Goal: Information Seeking & Learning: Learn about a topic

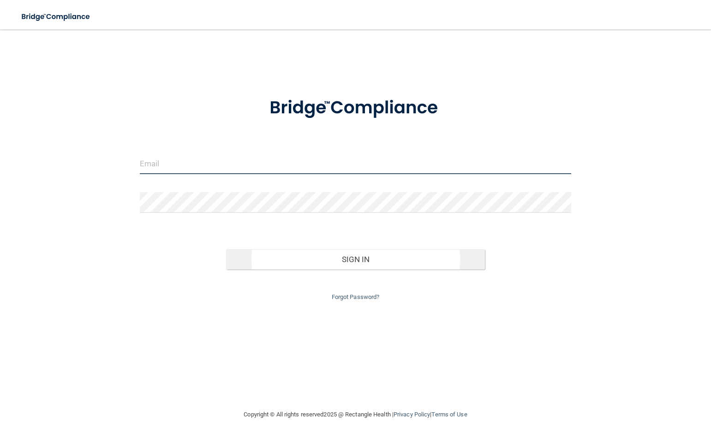
type input "[EMAIL_ADDRESS][DOMAIN_NAME]"
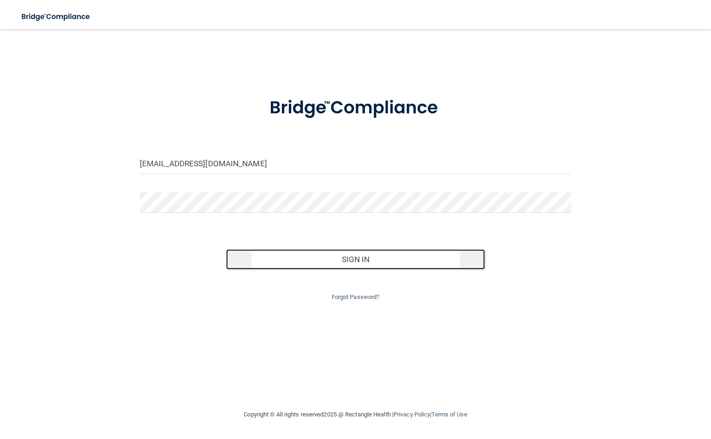
click at [335, 261] on button "Sign In" at bounding box center [355, 259] width 259 height 20
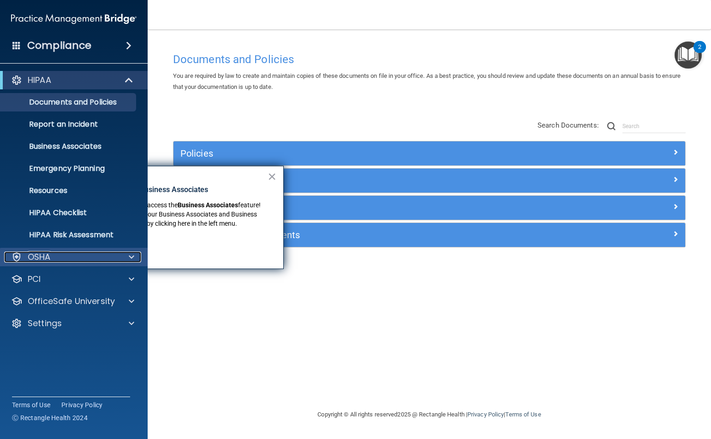
click at [55, 260] on div "OSHA" at bounding box center [61, 257] width 114 height 11
click at [64, 257] on div "OSHA" at bounding box center [61, 257] width 114 height 11
click at [83, 261] on div "OSHA" at bounding box center [61, 257] width 114 height 11
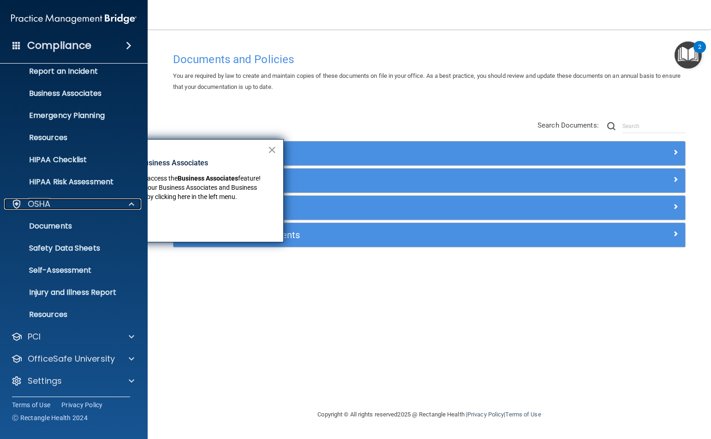
scroll to position [54, 0]
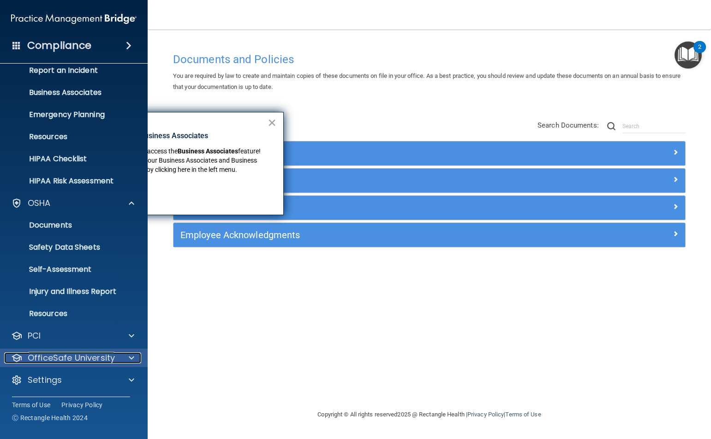
click at [72, 361] on p "OfficeSafe University" at bounding box center [71, 358] width 87 height 11
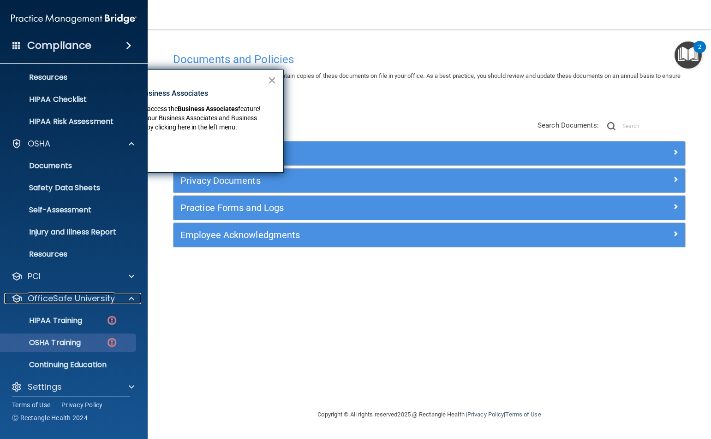
scroll to position [120, 0]
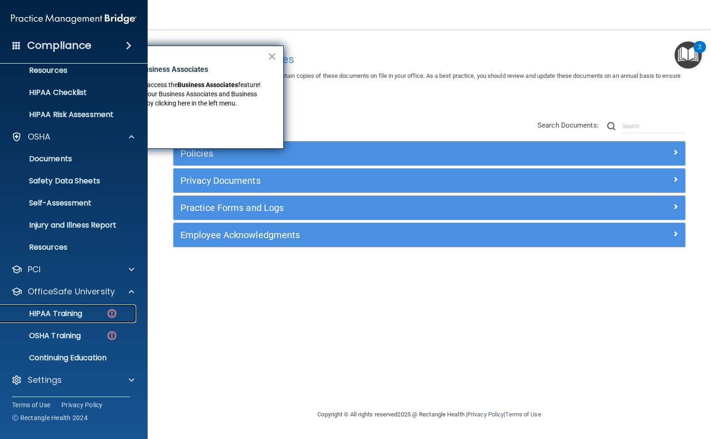
click at [97, 316] on div "HIPAA Training" at bounding box center [69, 313] width 126 height 9
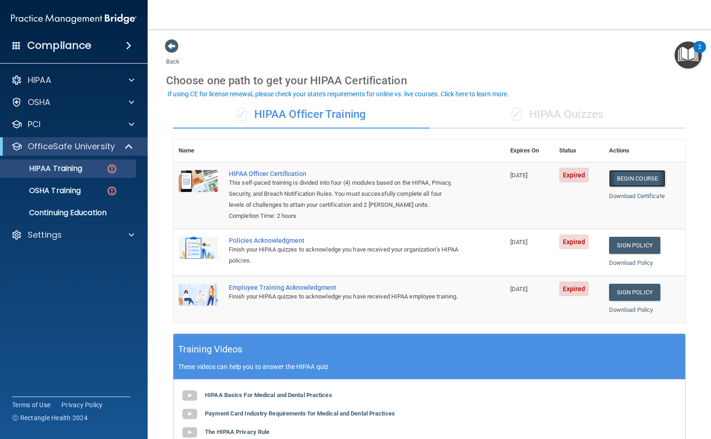
click at [629, 179] on link "Begin Course" at bounding box center [637, 178] width 56 height 17
